Goal: Transaction & Acquisition: Purchase product/service

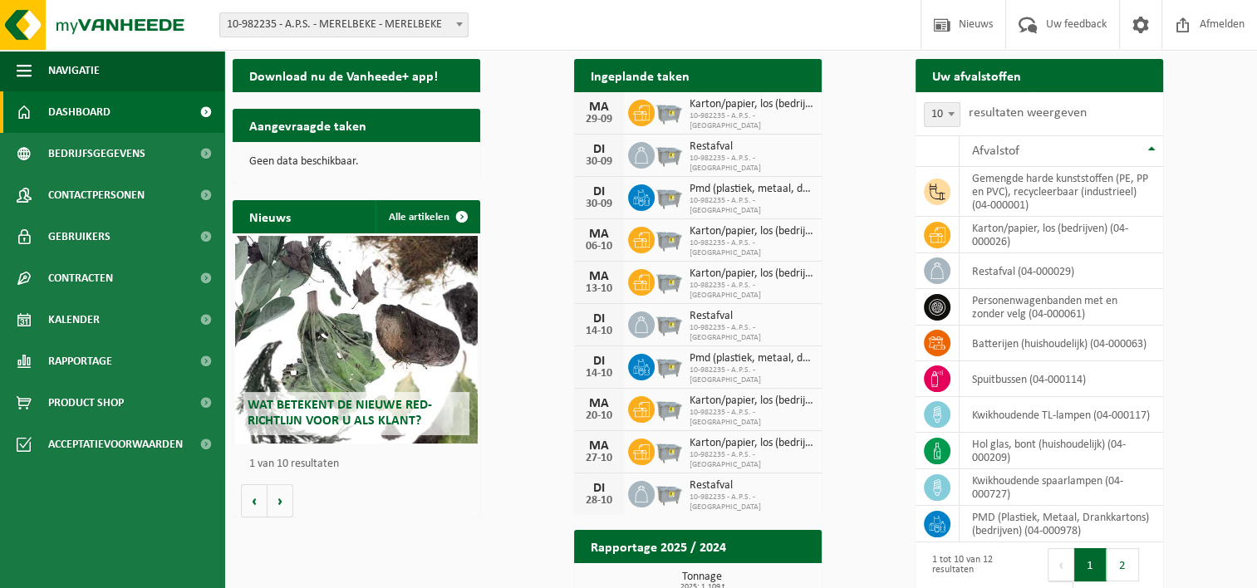
drag, startPoint x: 62, startPoint y: 402, endPoint x: 253, endPoint y: 385, distance: 191.8
click at [62, 402] on span "Product Shop" at bounding box center [86, 403] width 76 height 42
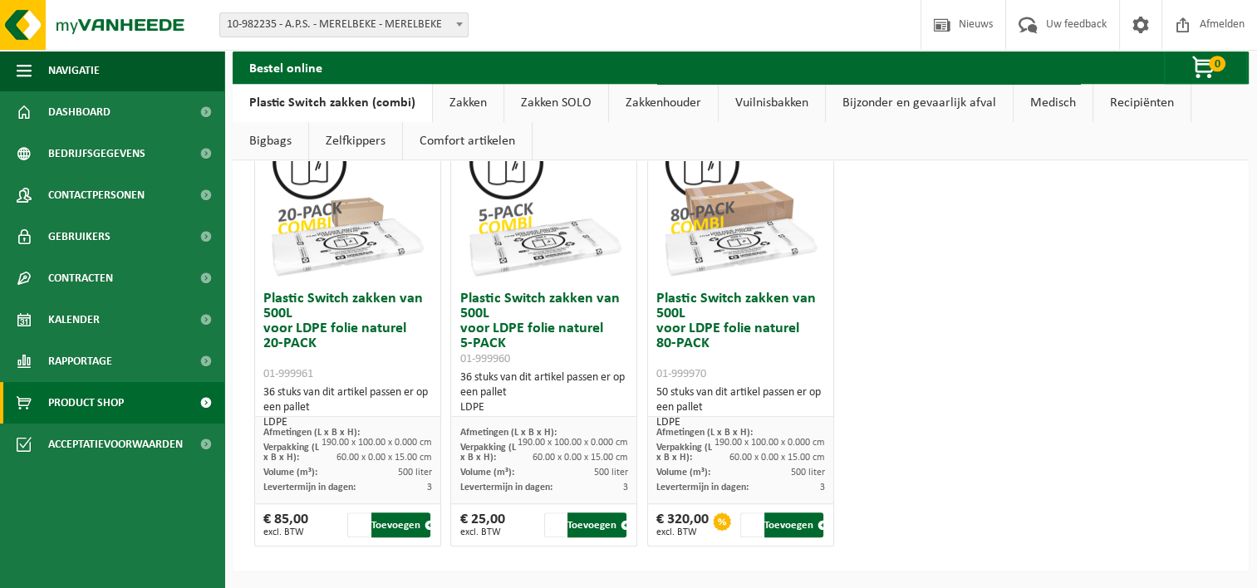
scroll to position [1080, 0]
click at [1019, 91] on button "Toevoegen" at bounding box center [989, 78] width 59 height 25
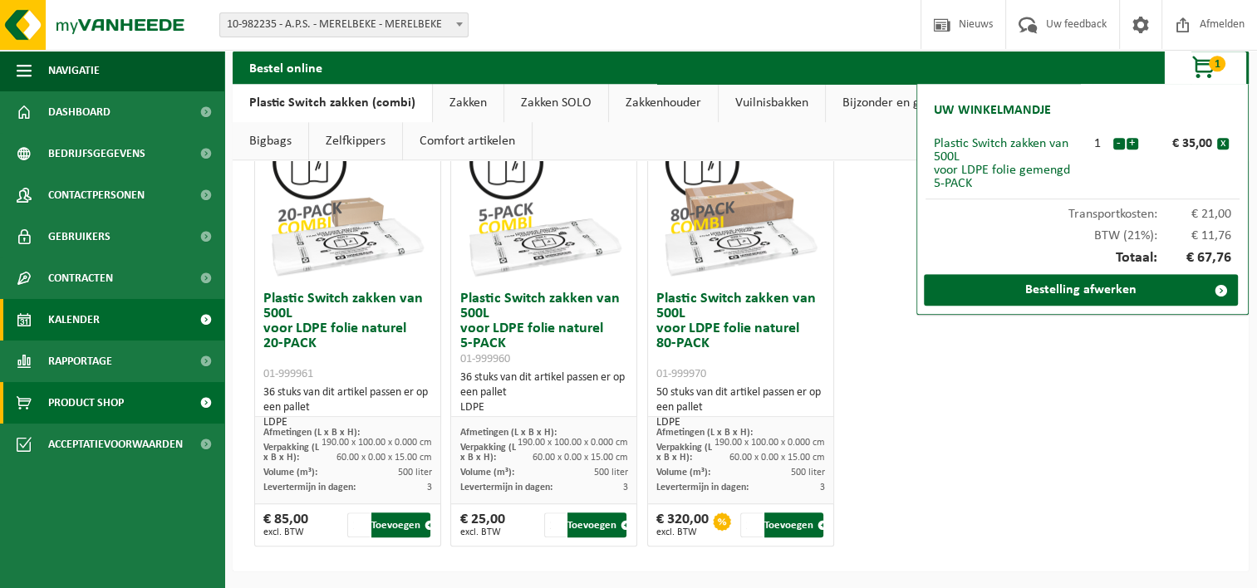
click at [86, 322] on span "Kalender" at bounding box center [74, 320] width 52 height 42
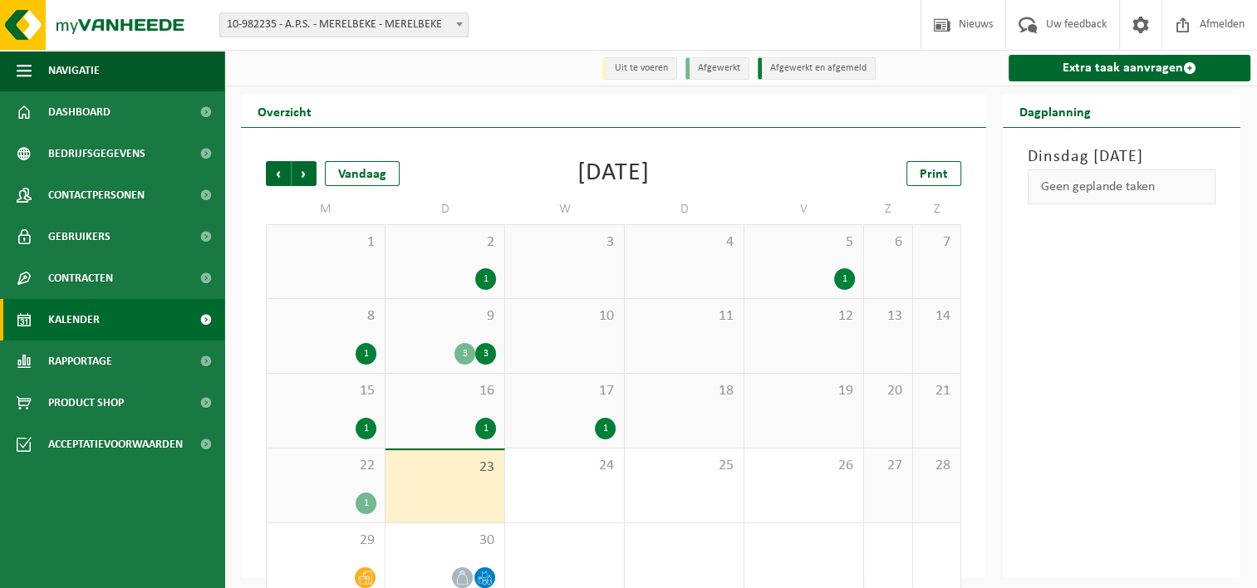
scroll to position [27, 0]
